Goal: Information Seeking & Learning: Learn about a topic

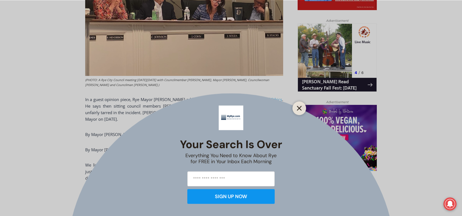
click at [299, 108] on line "Close" at bounding box center [300, 108] width 4 height 4
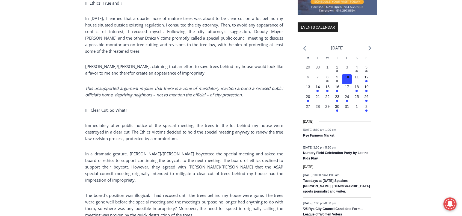
scroll to position [673, 0]
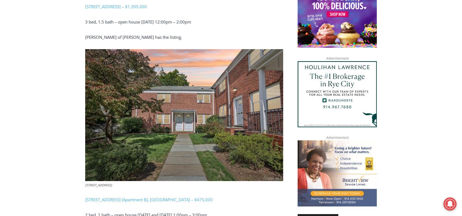
scroll to position [481, 0]
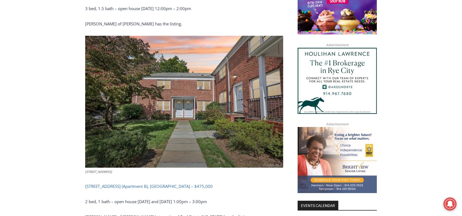
click at [100, 184] on link "24 Wappanocca Ave (Apartment B), Rye – $475,000" at bounding box center [149, 186] width 128 height 5
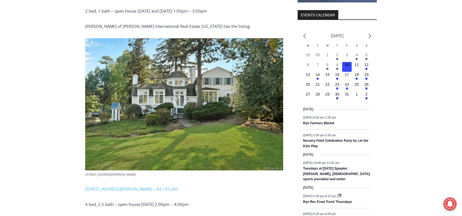
scroll to position [673, 0]
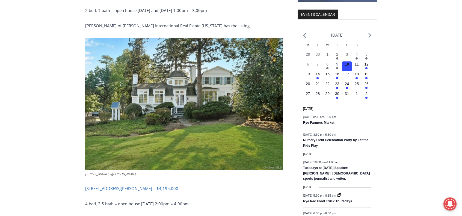
click at [109, 186] on link "162 Kirby Lane, Rye – $4,195,000" at bounding box center [131, 188] width 93 height 5
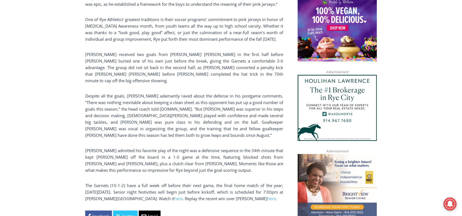
scroll to position [454, 0]
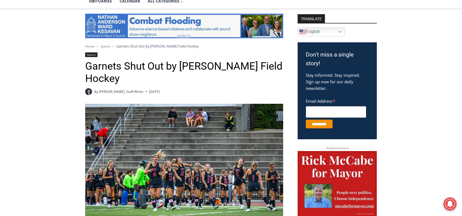
scroll to position [126, 0]
